Goal: Task Accomplishment & Management: Complete application form

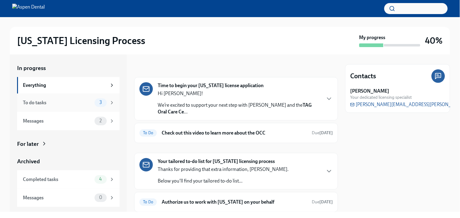
click at [78, 106] on div "To do tasks 3" at bounding box center [69, 102] width 92 height 9
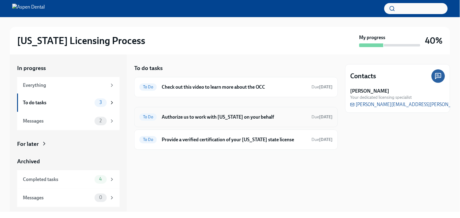
click at [218, 121] on div "To Do Authorize us to work with [US_STATE] on your behalf Due [DATE]" at bounding box center [237, 117] width 194 height 10
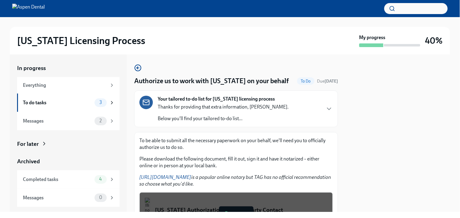
scroll to position [89, 0]
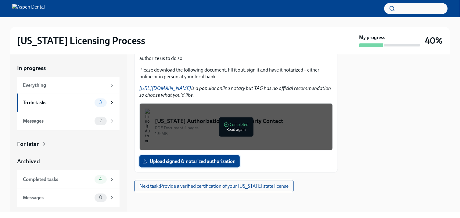
click at [198, 164] on label "Upload signed & notarized authorization" at bounding box center [190, 161] width 100 height 12
click at [0, 0] on input "Upload signed & notarized authorization" at bounding box center [0, 0] width 0 height 0
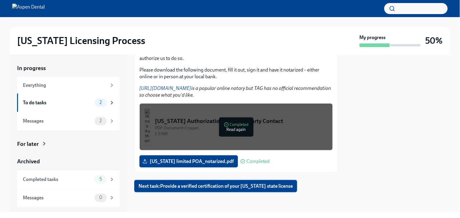
click at [284, 186] on span "Next task : Provide a verified certification of your [US_STATE] state license" at bounding box center [216, 186] width 155 height 6
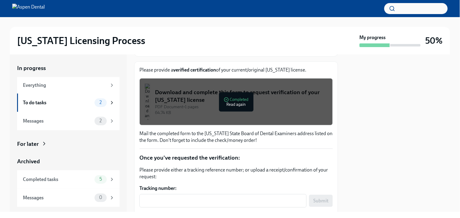
scroll to position [129, 0]
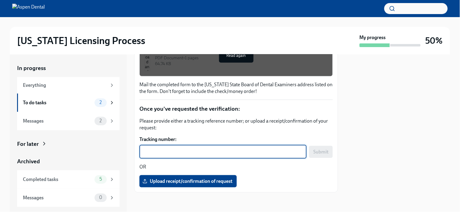
click at [173, 151] on textarea "Tracking number:" at bounding box center [223, 151] width 160 height 7
type textarea "9589071052703280460639"
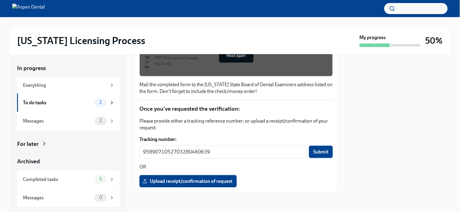
click at [318, 150] on span "Submit" at bounding box center [321, 152] width 15 height 6
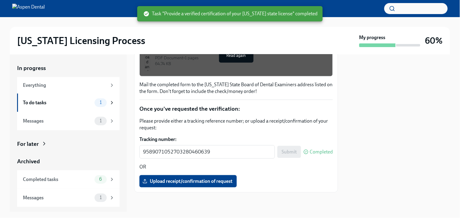
scroll to position [0, 0]
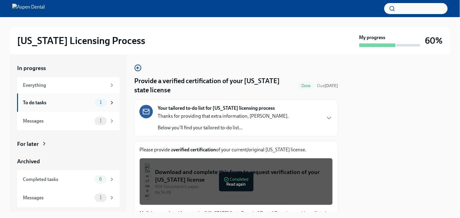
click at [83, 102] on div "To do tasks" at bounding box center [57, 102] width 69 height 7
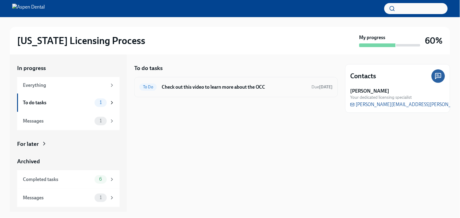
click at [209, 85] on h6 "Check out this video to learn more about the OCC" at bounding box center [234, 87] width 145 height 7
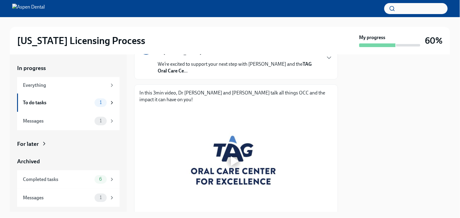
scroll to position [81, 0]
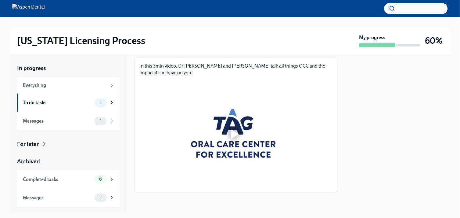
click at [235, 133] on div at bounding box center [235, 134] width 8 height 10
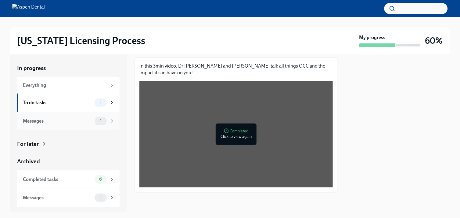
click at [56, 114] on div "Messages 1" at bounding box center [68, 121] width 103 height 18
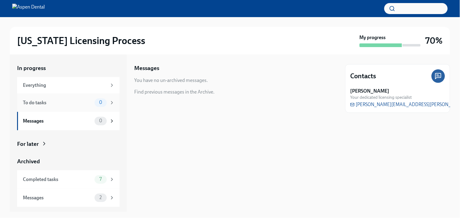
click at [95, 106] on div "0" at bounding box center [105, 102] width 20 height 9
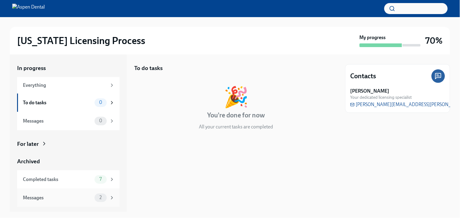
click at [71, 199] on div "Messages" at bounding box center [57, 197] width 69 height 7
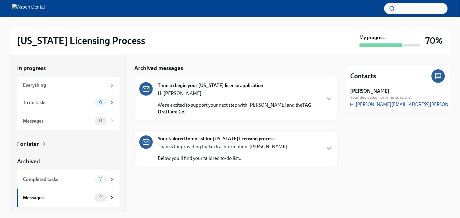
click at [215, 151] on div "Thanks for providing that extra information, [PERSON_NAME]. Below you'll find y…" at bounding box center [223, 152] width 131 height 18
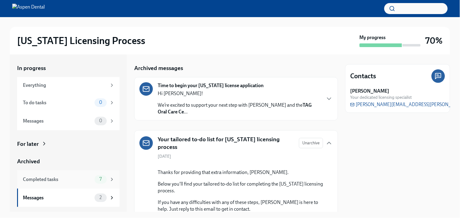
click at [111, 173] on div "Completed tasks 7" at bounding box center [68, 179] width 103 height 18
